Goal: Transaction & Acquisition: Purchase product/service

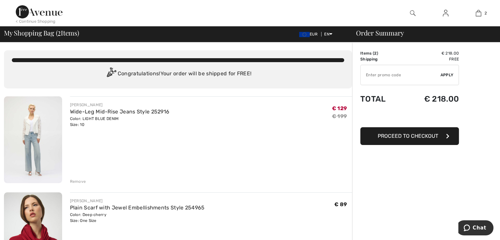
click at [32, 137] on img at bounding box center [33, 139] width 58 height 87
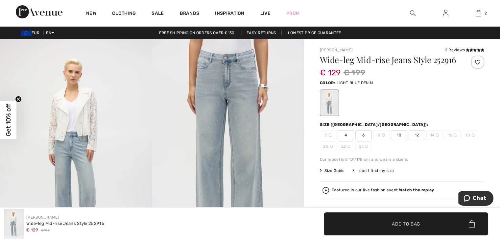
click at [178, 141] on img at bounding box center [228, 153] width 152 height 228
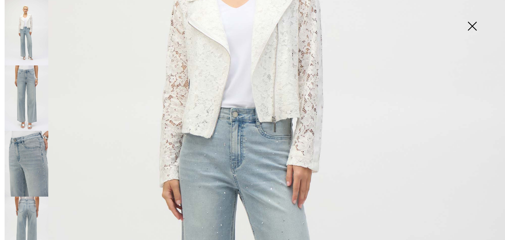
scroll to position [202, 0]
click at [34, 93] on img at bounding box center [27, 97] width 44 height 65
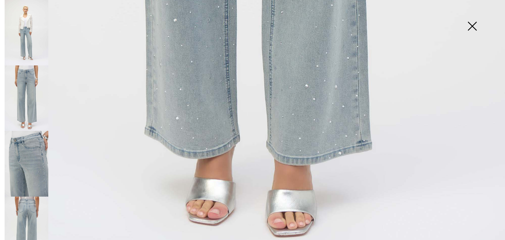
scroll to position [502, 0]
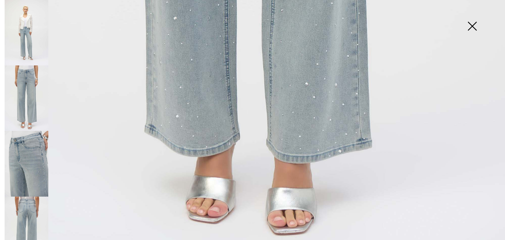
click at [32, 207] on img at bounding box center [27, 228] width 44 height 65
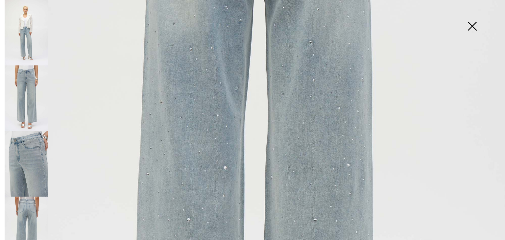
scroll to position [251, 0]
click at [27, 200] on img at bounding box center [27, 228] width 44 height 65
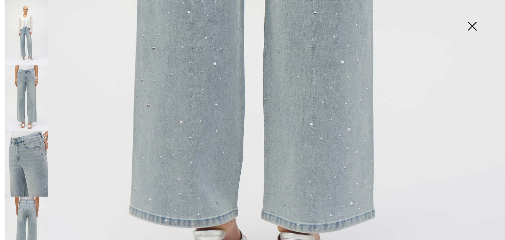
scroll to position [461, 0]
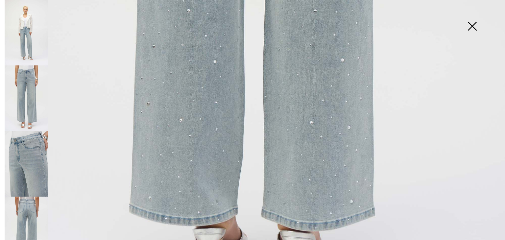
click at [20, 212] on img at bounding box center [27, 228] width 44 height 65
click at [32, 212] on img at bounding box center [27, 228] width 44 height 65
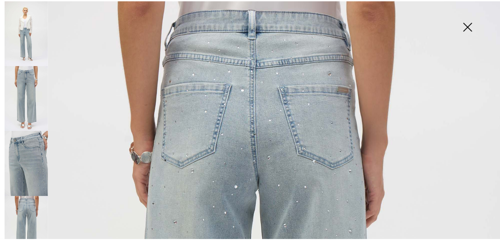
scroll to position [0, 0]
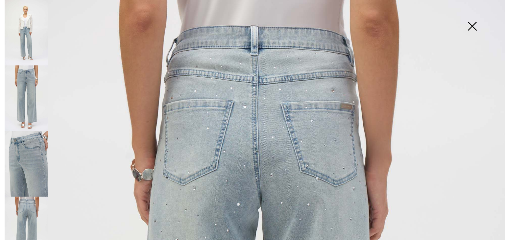
click at [473, 24] on img at bounding box center [471, 27] width 33 height 34
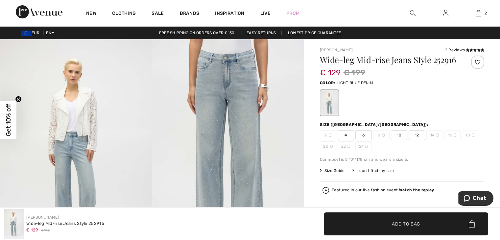
click at [469, 47] on div "2 Reviews" at bounding box center [463, 50] width 39 height 6
click at [468, 50] on icon at bounding box center [467, 49] width 4 height 3
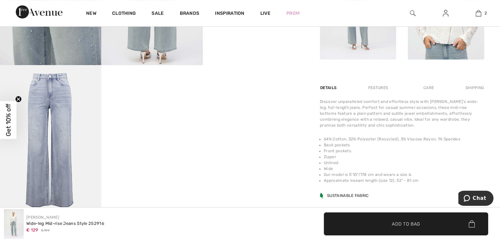
scroll to position [352, 0]
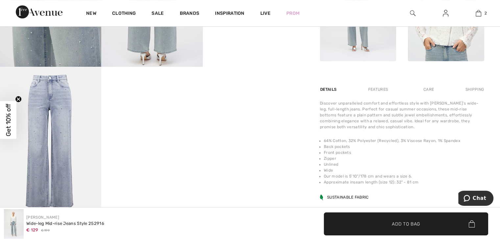
click at [425, 88] on div "Care" at bounding box center [428, 89] width 22 height 12
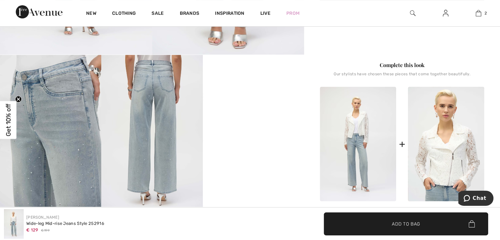
scroll to position [214, 0]
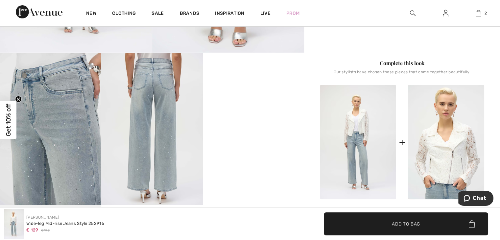
click at [267, 103] on video "Your browser does not support the video tag." at bounding box center [253, 78] width 101 height 51
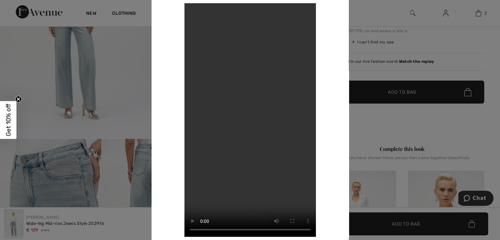
scroll to position [119, 0]
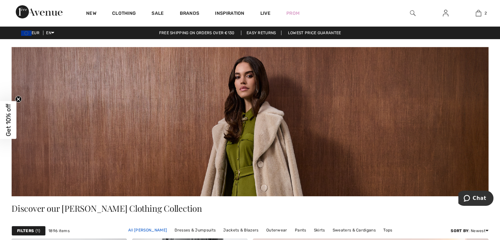
click at [156, 230] on link "All Joseph Ribkoff" at bounding box center [147, 230] width 45 height 9
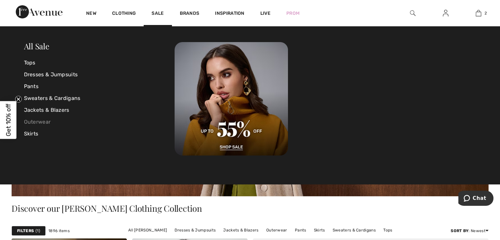
click at [38, 123] on link "Outerwear" at bounding box center [99, 122] width 151 height 12
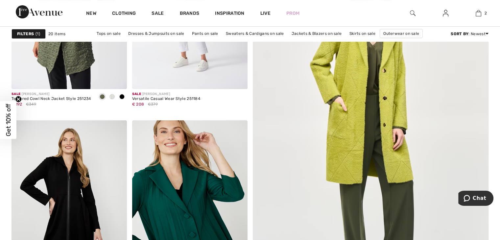
scroll to position [177, 0]
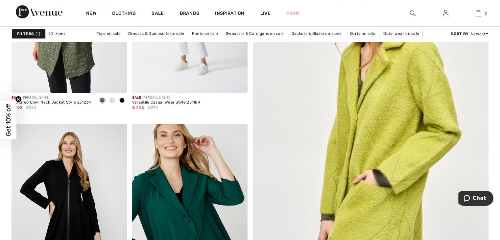
click at [377, 123] on img at bounding box center [370, 132] width 283 height 424
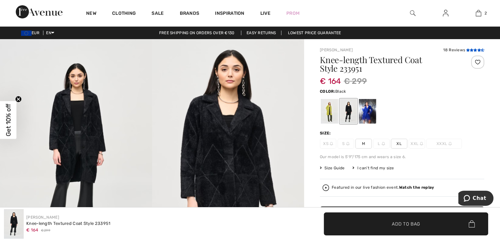
click at [476, 50] on icon at bounding box center [475, 49] width 4 height 3
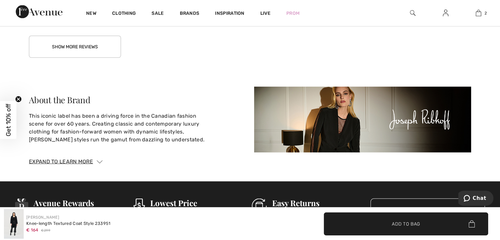
scroll to position [1285, 0]
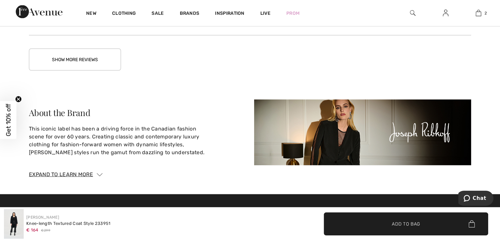
click at [75, 59] on button "Show More Reviews" at bounding box center [75, 60] width 92 height 22
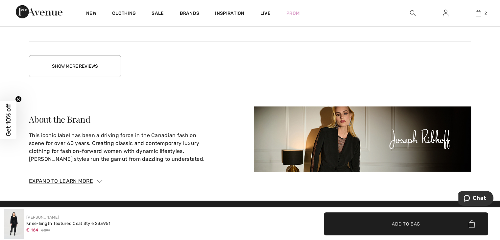
scroll to position [1641, 0]
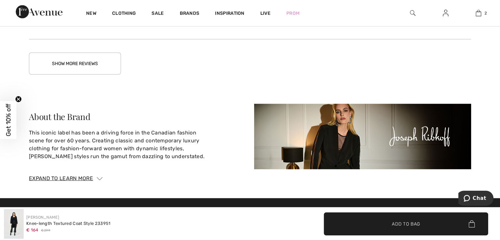
click at [68, 61] on button "Show More Reviews" at bounding box center [75, 64] width 92 height 22
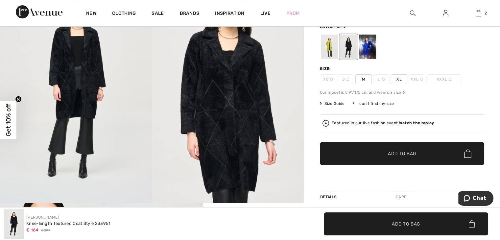
scroll to position [67, 0]
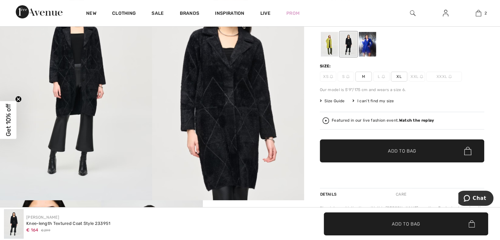
click at [331, 40] on div at bounding box center [329, 44] width 17 height 25
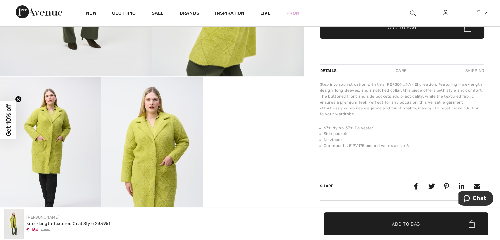
scroll to position [209, 0]
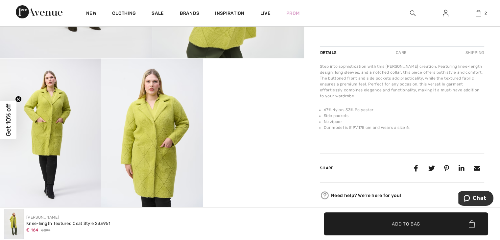
click at [259, 109] on video "Your browser does not support the video tag." at bounding box center [253, 83] width 101 height 51
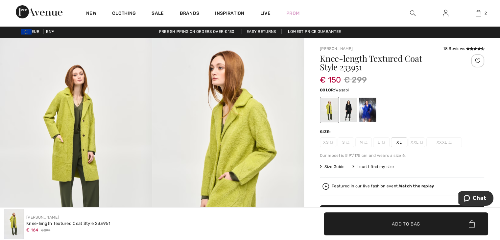
scroll to position [0, 0]
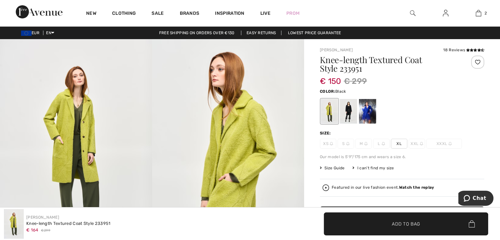
click at [346, 111] on div at bounding box center [348, 111] width 17 height 25
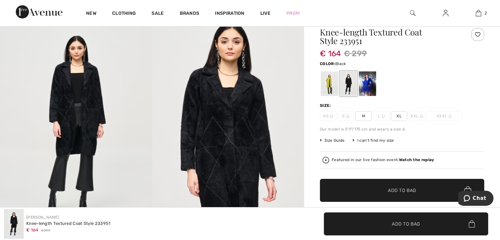
scroll to position [11, 0]
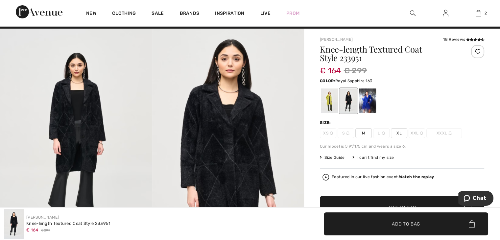
click at [373, 102] on div at bounding box center [367, 100] width 17 height 25
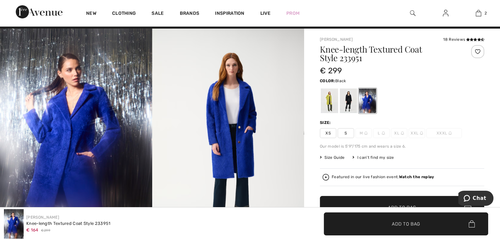
click at [346, 105] on div at bounding box center [348, 100] width 17 height 25
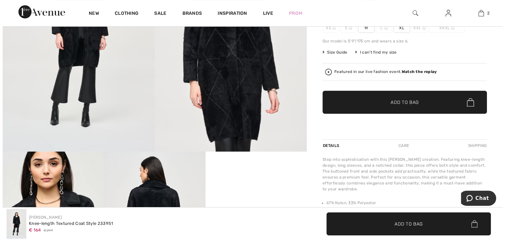
scroll to position [0, 0]
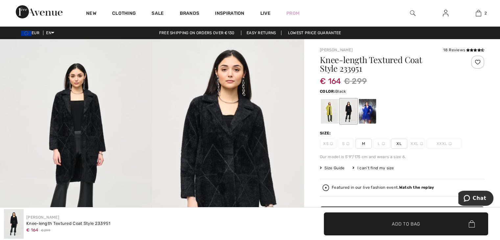
click at [229, 179] on img at bounding box center [228, 153] width 152 height 228
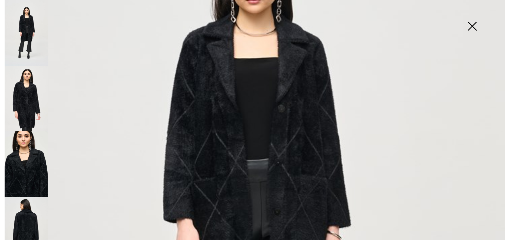
scroll to position [144, 0]
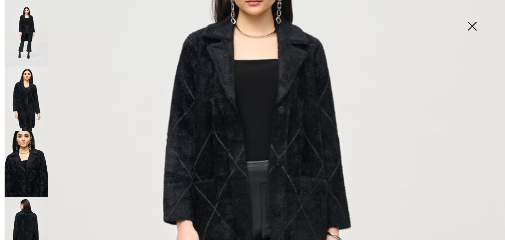
click at [29, 227] on img at bounding box center [27, 230] width 44 height 66
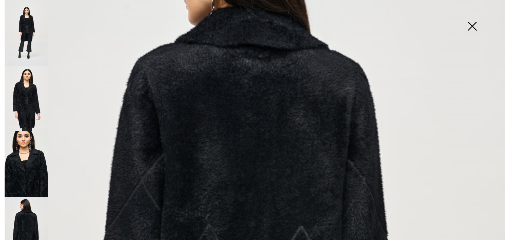
scroll to position [101, 0]
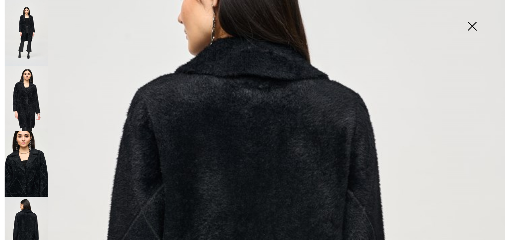
click at [41, 167] on img at bounding box center [27, 164] width 44 height 66
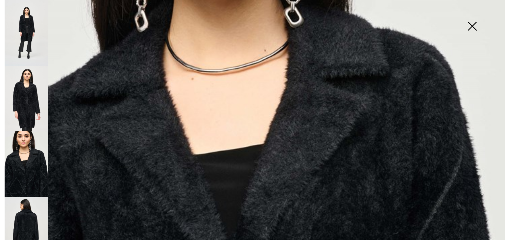
scroll to position [0, 0]
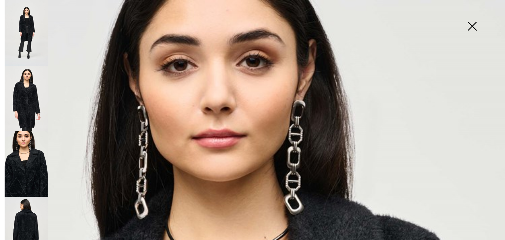
click at [26, 36] on img at bounding box center [27, 33] width 44 height 66
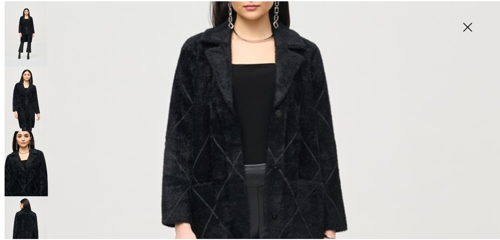
scroll to position [143, 0]
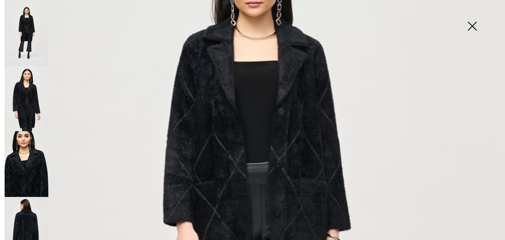
click at [473, 24] on img at bounding box center [471, 27] width 33 height 34
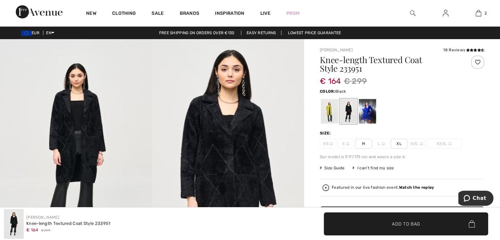
click at [364, 143] on span "M" at bounding box center [363, 144] width 16 height 10
click at [408, 228] on span "✔ Added to Bag Add to Bag" at bounding box center [406, 223] width 164 height 23
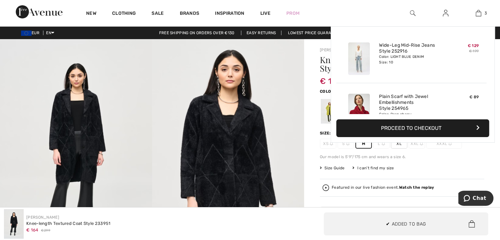
scroll to position [71, 0]
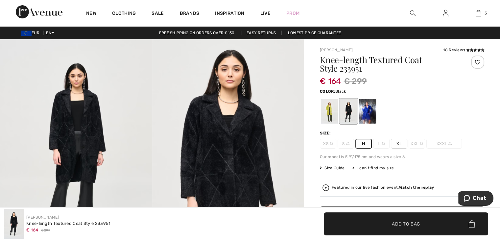
click at [168, 218] on div "Joseph Ribkoff Knee-length Textured Coat Style 233951 € 164 € 299" at bounding box center [125, 224] width 242 height 30
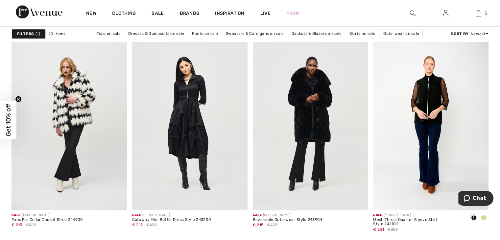
scroll to position [676, 0]
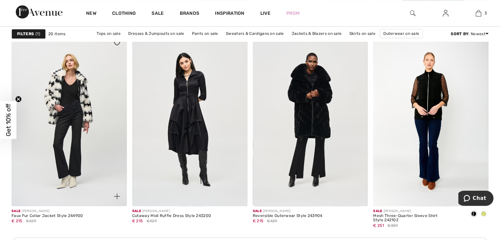
click at [76, 86] on img at bounding box center [68, 119] width 115 height 173
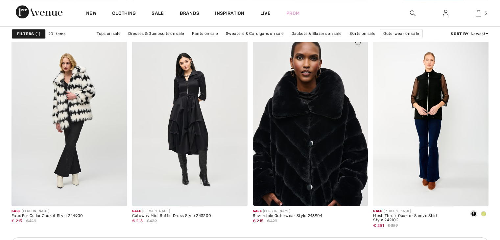
click at [285, 149] on img at bounding box center [310, 119] width 115 height 173
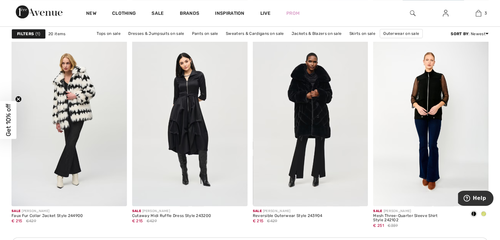
scroll to position [738, 0]
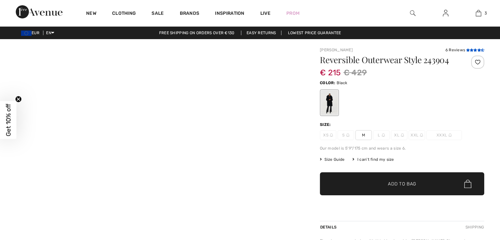
click at [474, 49] on icon at bounding box center [475, 49] width 4 height 3
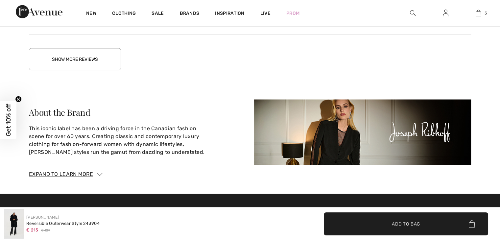
scroll to position [1257, 0]
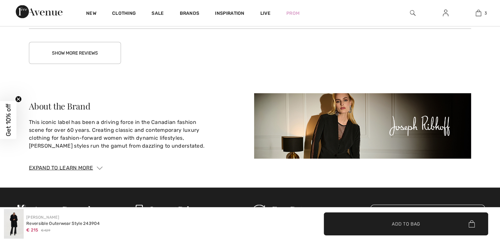
click at [72, 64] on button "Show More Reviews" at bounding box center [75, 53] width 92 height 22
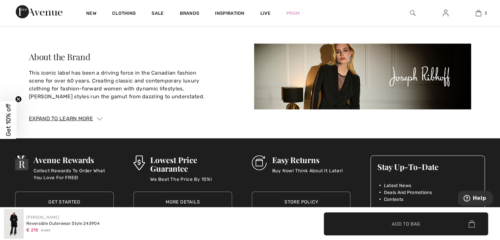
scroll to position [1657, 0]
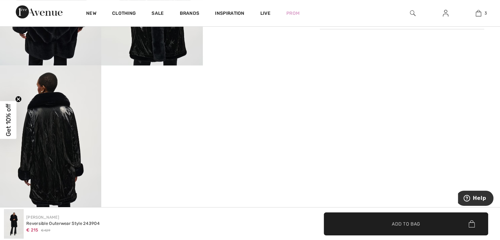
scroll to position [0, 0]
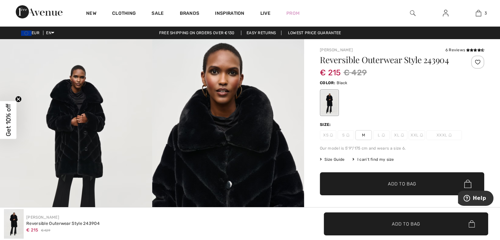
drag, startPoint x: 502, startPoint y: 183, endPoint x: 501, endPoint y: -29, distance: 211.9
click at [500, 0] on html "New Clothing Sale Brands Inspiration Live Prom 3 Added to Bag [PERSON_NAME] Wid…" at bounding box center [250, 120] width 500 height 240
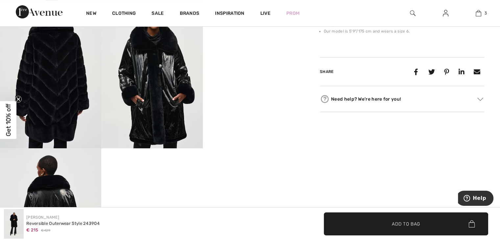
scroll to position [273, 0]
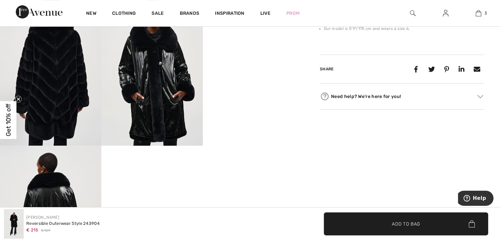
click at [252, 44] on video "Your browser does not support the video tag." at bounding box center [253, 19] width 101 height 51
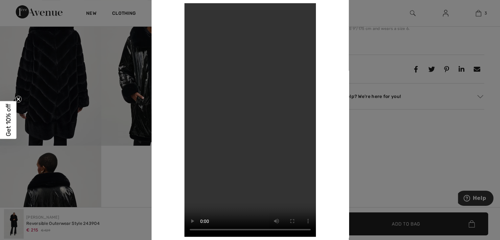
click at [339, 133] on div "Your browser does not support the video tag." at bounding box center [249, 119] width 197 height 265
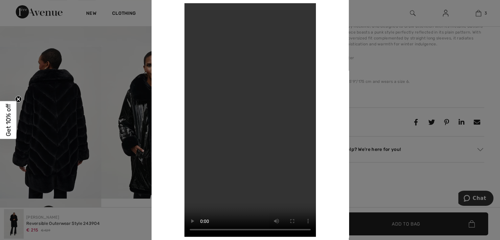
scroll to position [215, 0]
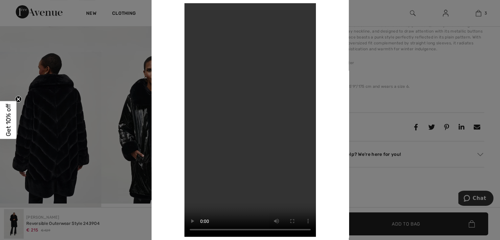
click at [275, 142] on video "Your browser does not support the video tag." at bounding box center [249, 120] width 131 height 234
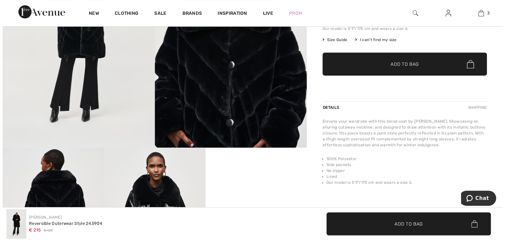
scroll to position [129, 0]
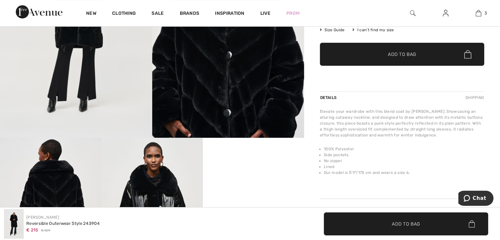
click at [169, 193] on img at bounding box center [151, 214] width 101 height 152
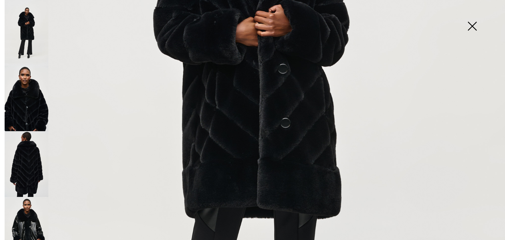
scroll to position [244, 0]
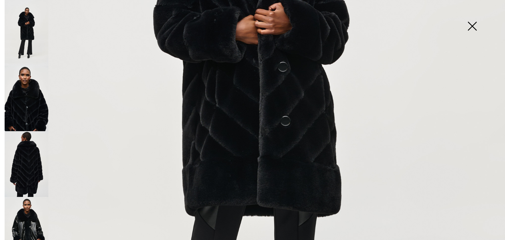
click at [34, 131] on img at bounding box center [27, 164] width 44 height 66
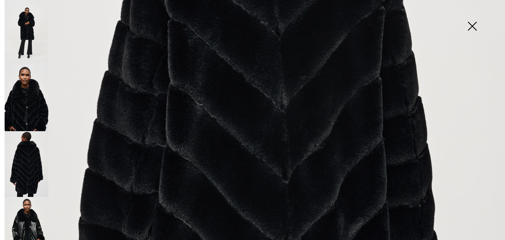
click at [33, 197] on img at bounding box center [27, 230] width 44 height 66
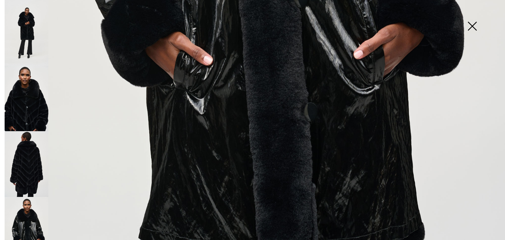
scroll to position [462, 0]
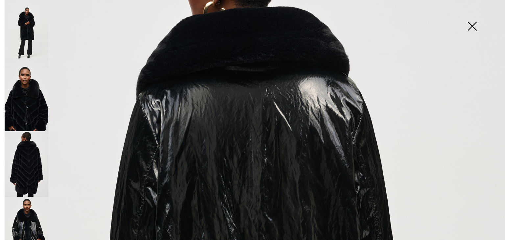
scroll to position [124, 0]
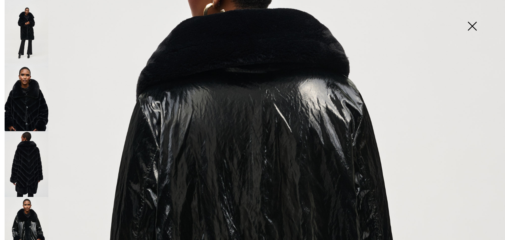
click at [32, 66] on img at bounding box center [27, 99] width 44 height 66
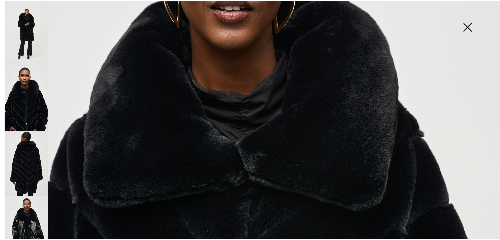
scroll to position [16, 0]
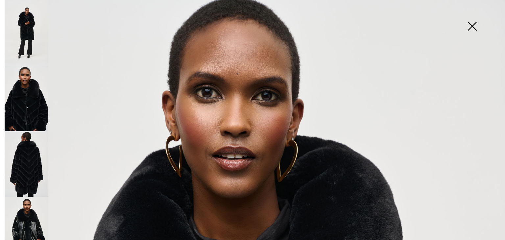
click at [470, 24] on img at bounding box center [471, 27] width 33 height 34
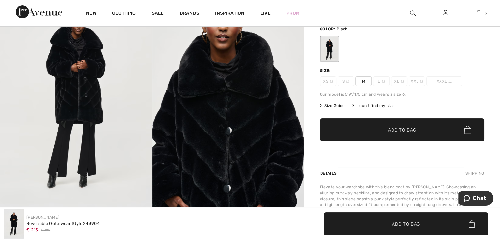
scroll to position [52, 0]
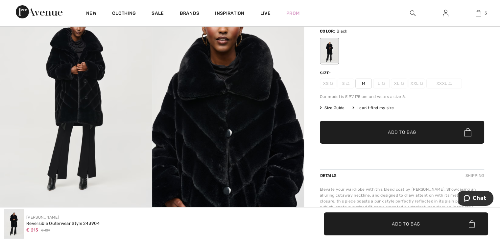
click at [364, 81] on span "M" at bounding box center [363, 84] width 16 height 10
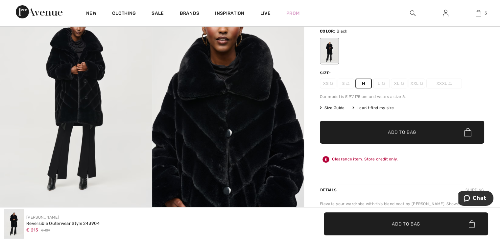
click at [410, 132] on span "Add to Bag" at bounding box center [402, 132] width 28 height 7
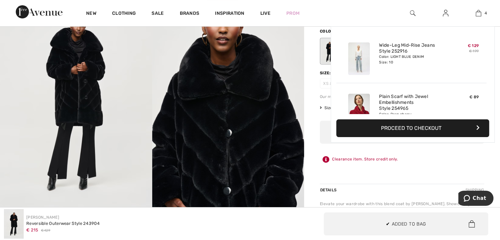
scroll to position [122, 0]
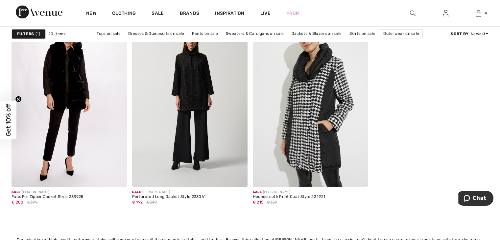
scroll to position [1187, 0]
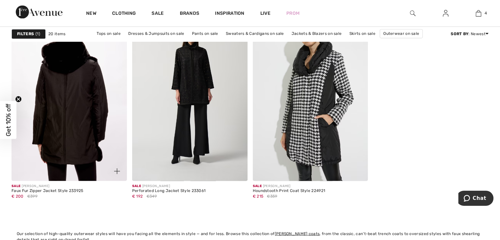
click at [83, 77] on img at bounding box center [68, 94] width 115 height 173
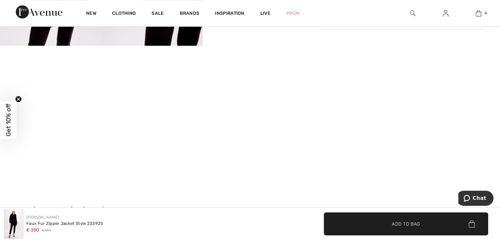
scroll to position [375, 0]
drag, startPoint x: 501, startPoint y: 11, endPoint x: 504, endPoint y: 62, distance: 51.0
click at [90, 94] on video "Your browser does not support the video tag." at bounding box center [50, 69] width 101 height 51
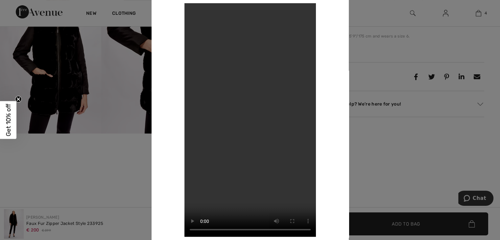
scroll to position [281, 0]
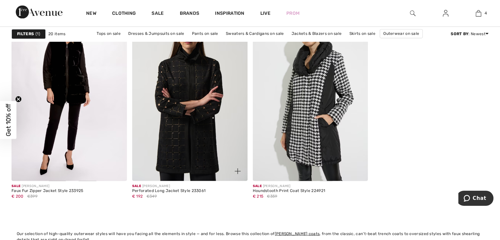
click at [190, 113] on img at bounding box center [189, 94] width 115 height 173
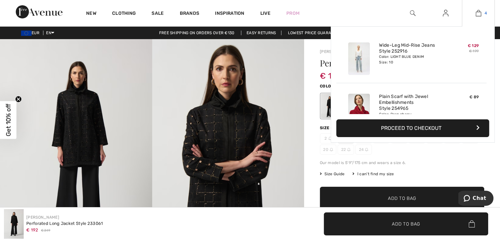
click at [477, 14] on img at bounding box center [478, 13] width 6 height 8
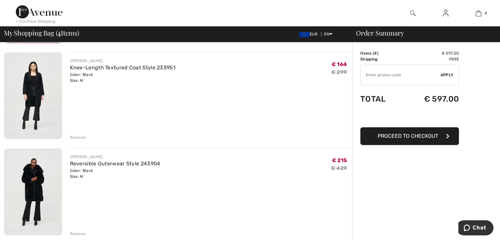
scroll to position [238, 0]
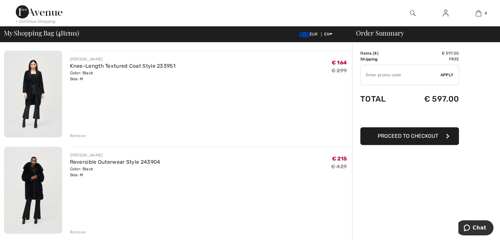
click at [42, 176] on img at bounding box center [33, 189] width 58 height 87
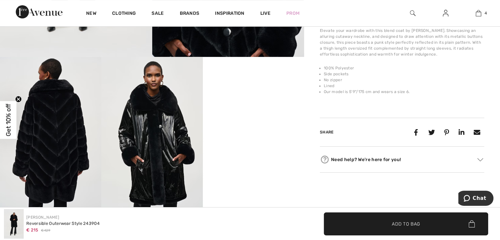
scroll to position [224, 0]
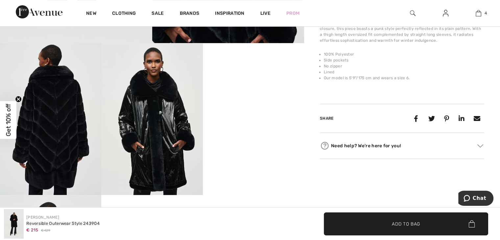
click at [266, 94] on video "Your browser does not support the video tag." at bounding box center [253, 68] width 101 height 51
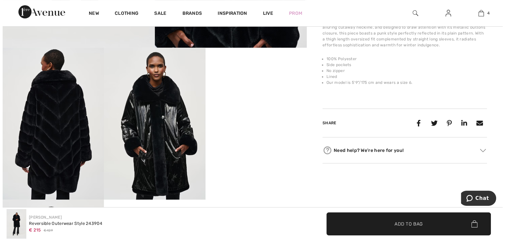
scroll to position [217, 0]
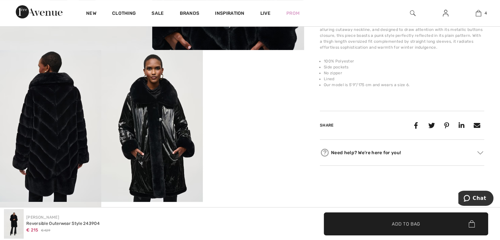
click at [52, 140] on img at bounding box center [50, 126] width 101 height 152
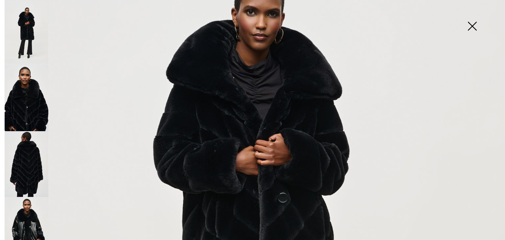
scroll to position [0, 0]
